Goal: Obtain resource: Download file/media

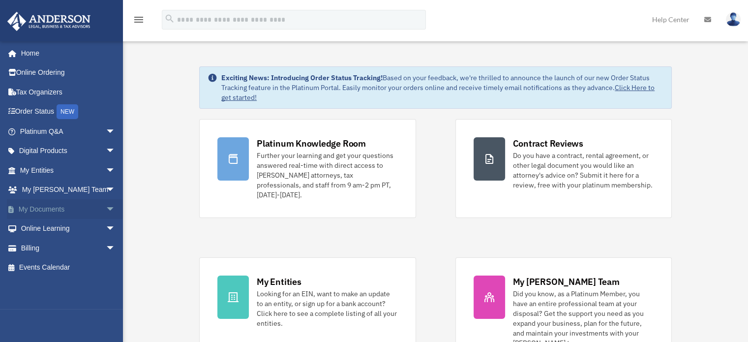
click at [106, 206] on span "arrow_drop_down" at bounding box center [116, 209] width 20 height 20
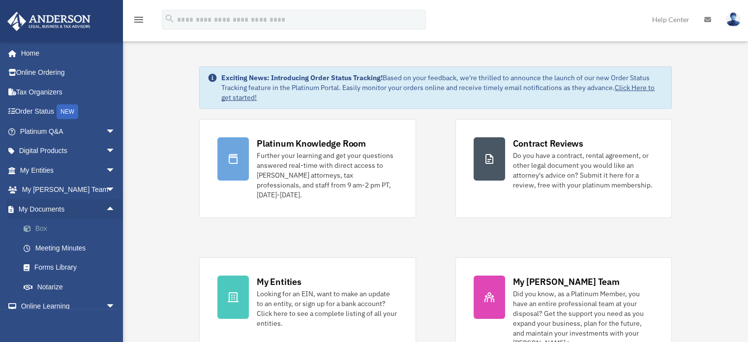
click at [39, 226] on link "Box" at bounding box center [72, 229] width 117 height 20
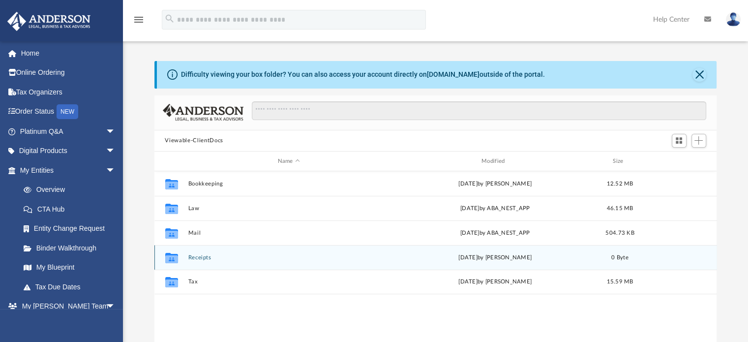
scroll to position [216, 555]
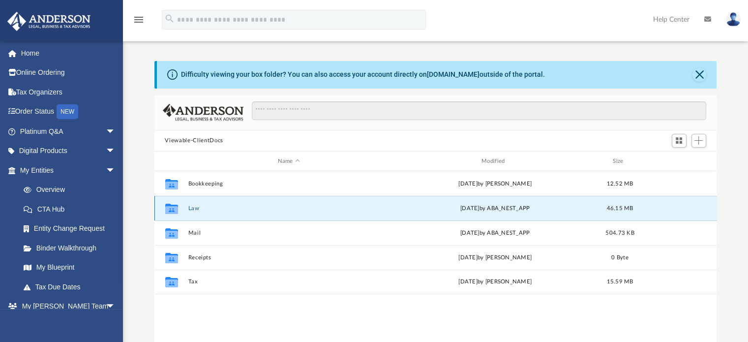
click at [190, 206] on button "Law" at bounding box center [289, 208] width 202 height 6
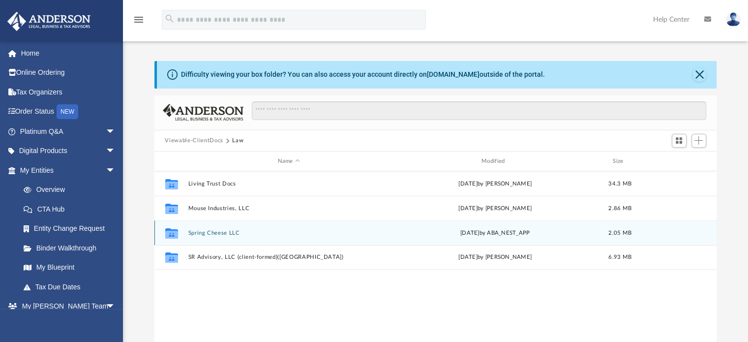
click at [212, 231] on button "Spring Cheese LLC" at bounding box center [289, 233] width 202 height 6
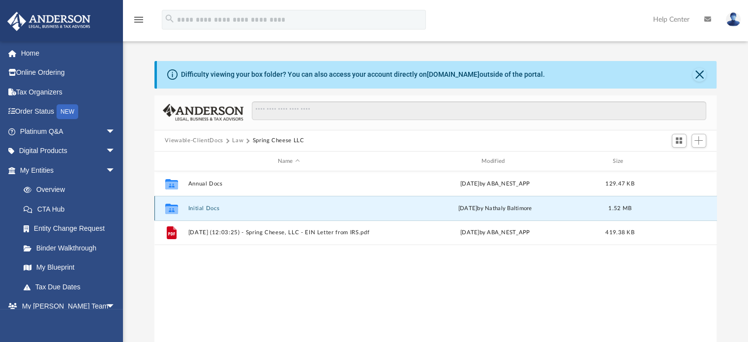
click at [208, 209] on button "Initial Docs" at bounding box center [289, 208] width 202 height 6
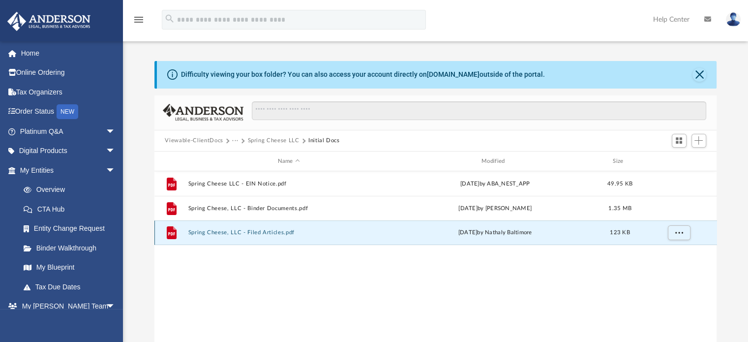
click at [236, 234] on button "Spring Cheese, LLC - Filed Articles.pdf" at bounding box center [289, 233] width 202 height 6
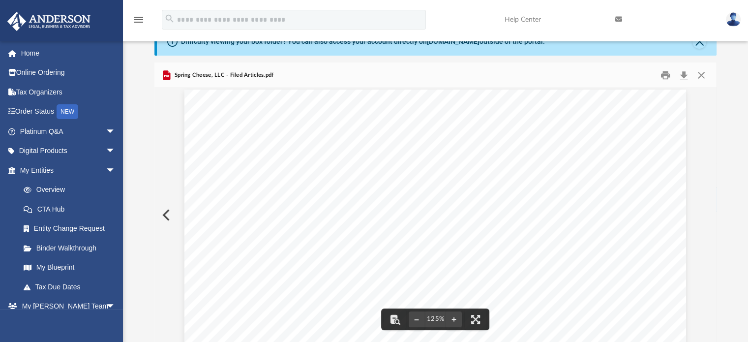
scroll to position [0, 0]
drag, startPoint x: 604, startPoint y: 121, endPoint x: 653, endPoint y: 124, distance: 48.8
click at [653, 124] on span "B20250169480" at bounding box center [630, 123] width 57 height 7
